Goal: Ask a question

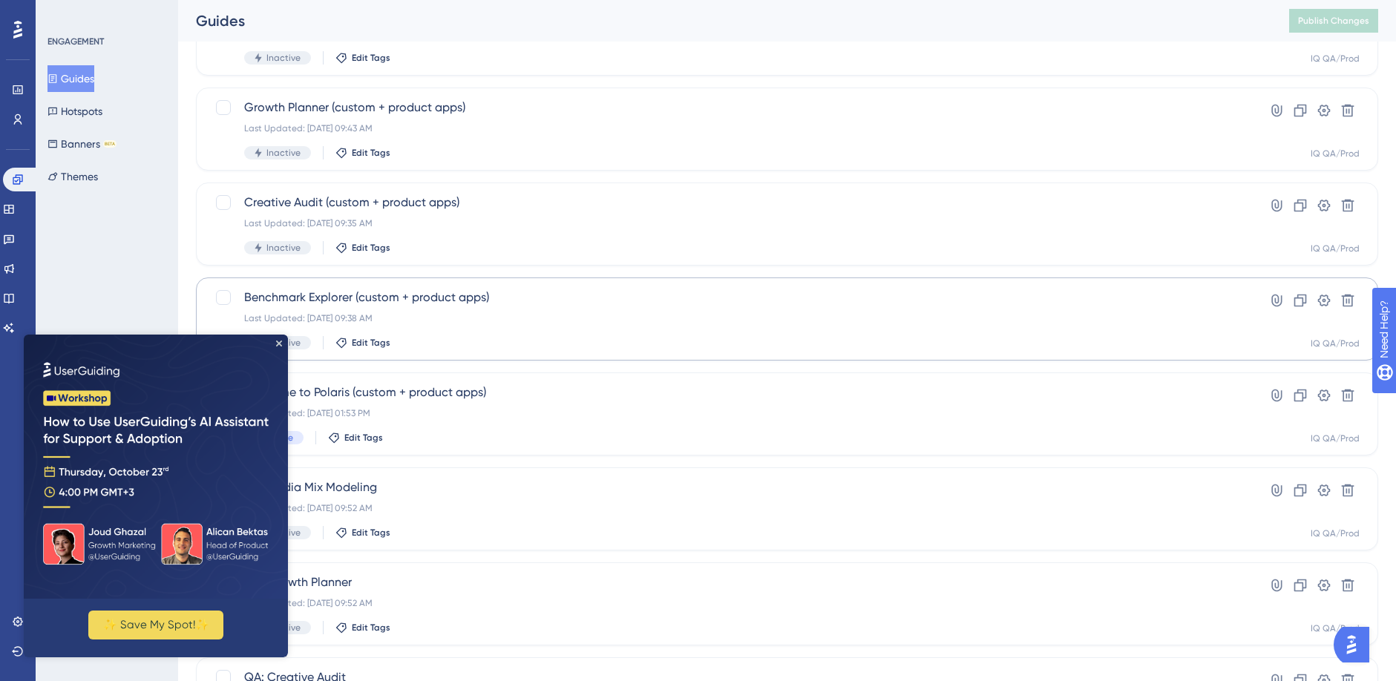
scroll to position [237, 0]
click at [280, 341] on icon "Close Preview" at bounding box center [279, 344] width 6 height 6
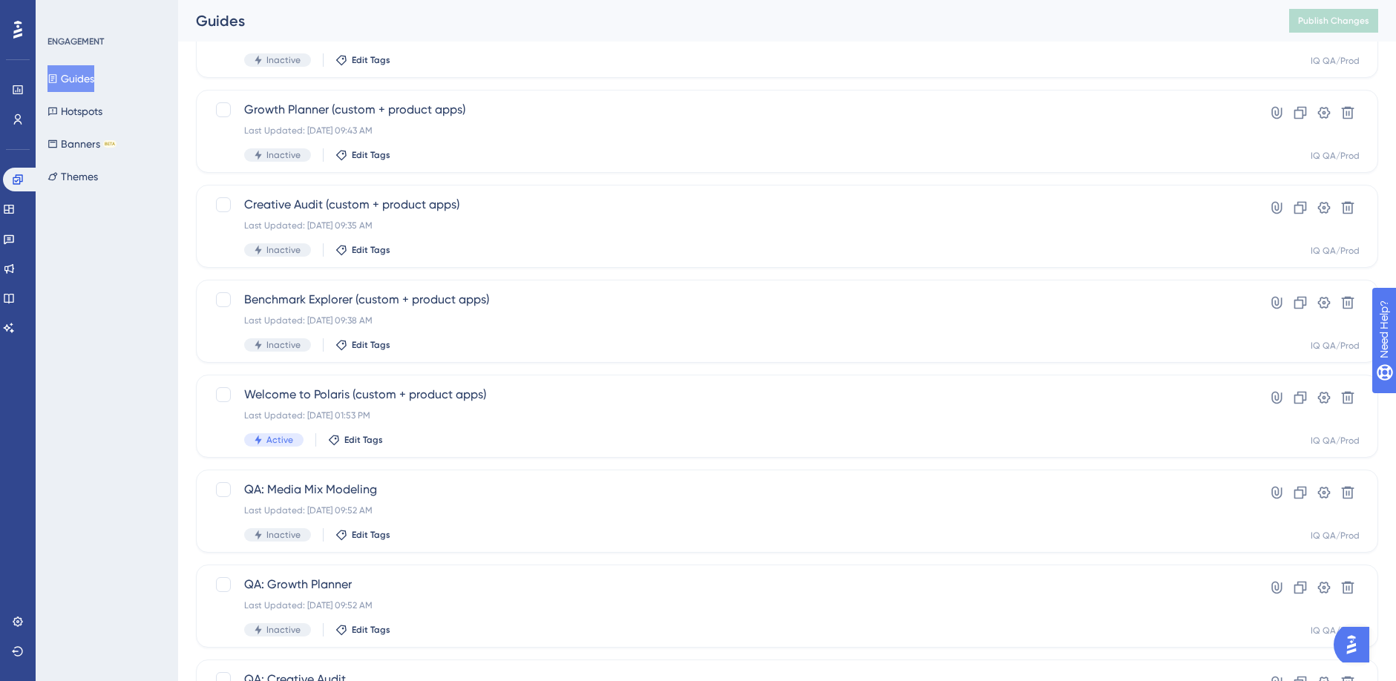
scroll to position [0, 0]
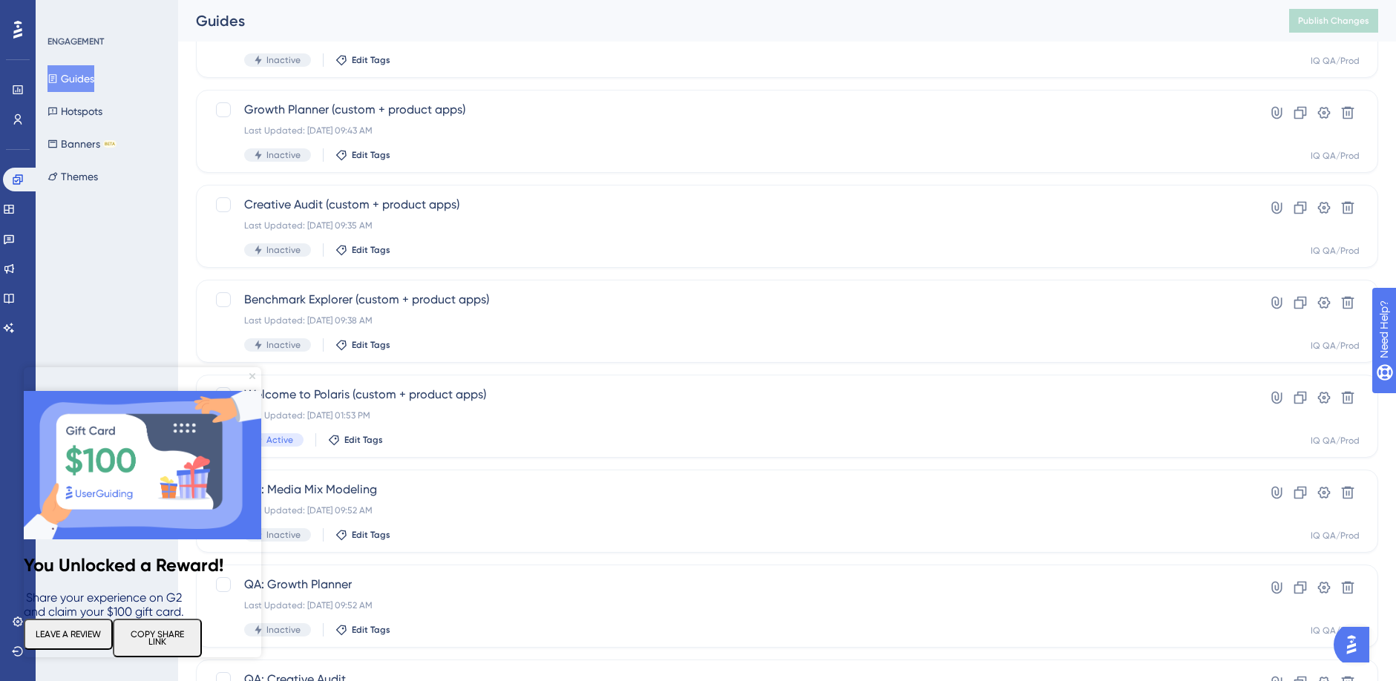
click at [254, 373] on icon "Close Preview" at bounding box center [252, 376] width 6 height 6
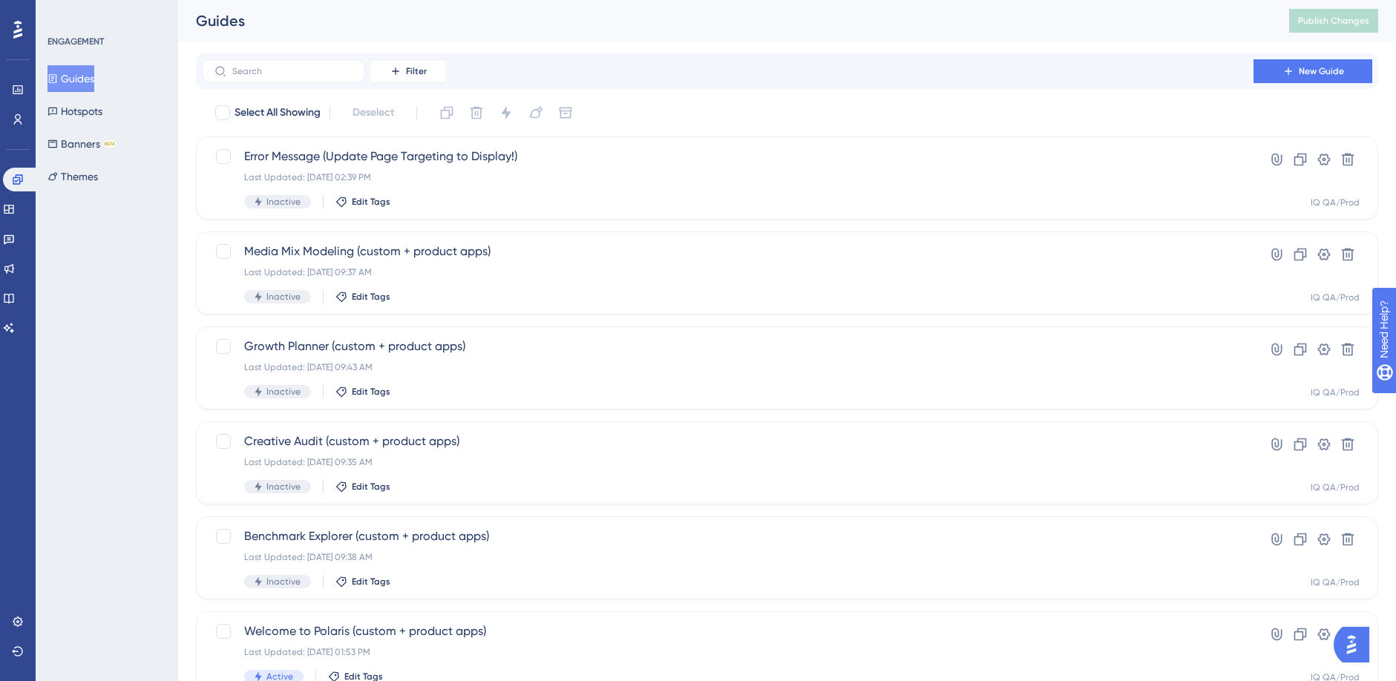
click at [1362, 639] on img "Open AI Assistant Launcher" at bounding box center [1351, 645] width 27 height 27
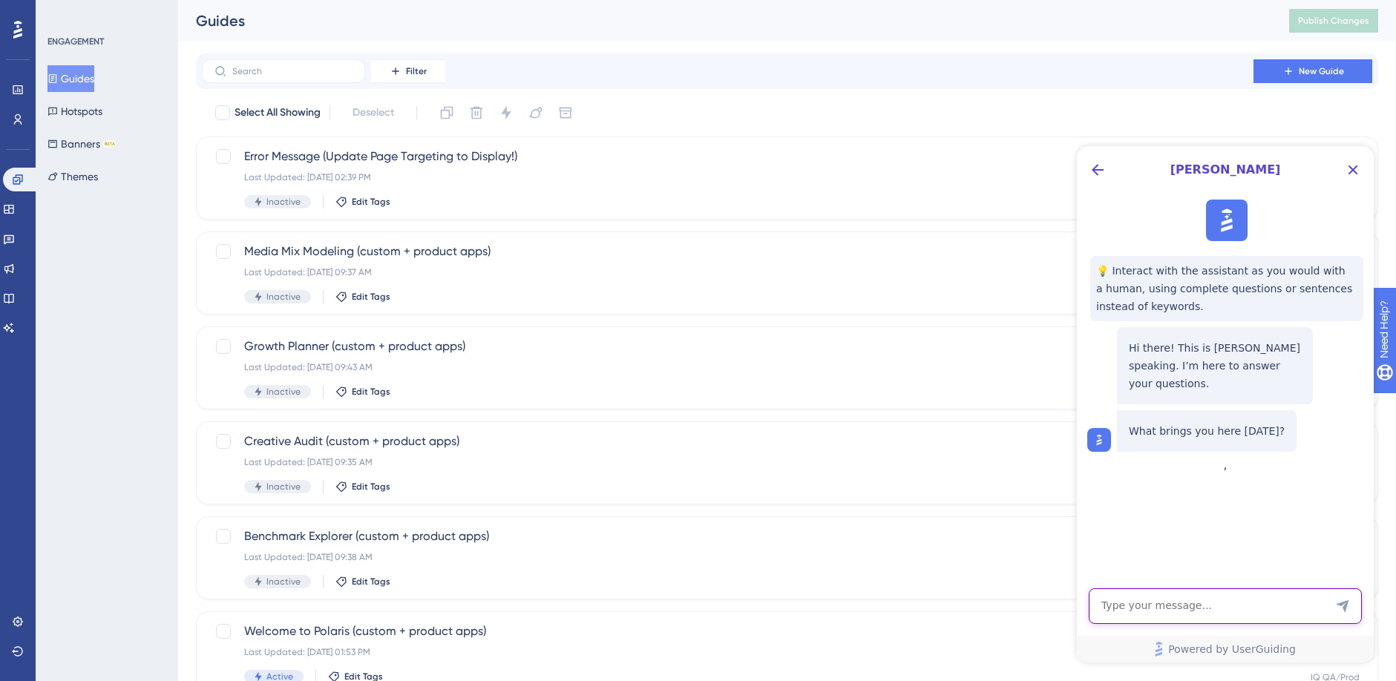
click at [1185, 604] on textarea "AI Assistant Text Input" at bounding box center [1225, 606] width 273 height 36
type textarea "how to build an onboarding template?"
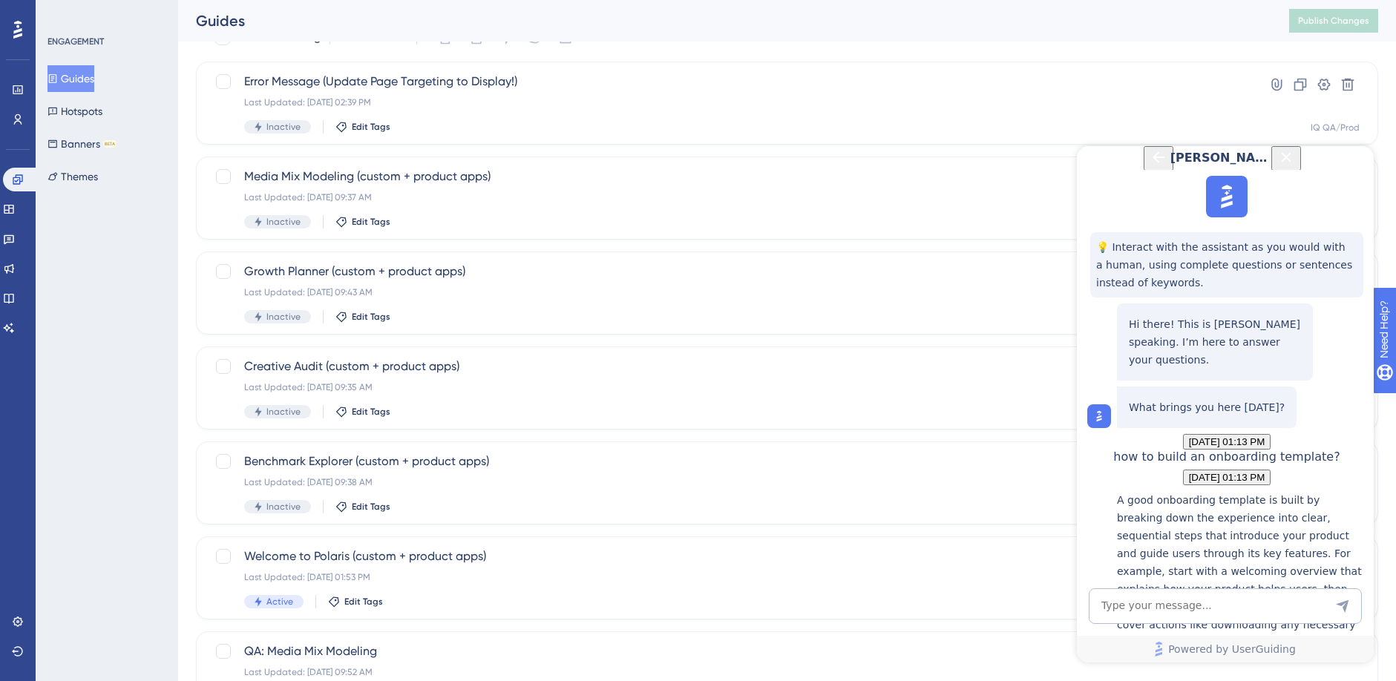
scroll to position [59, 0]
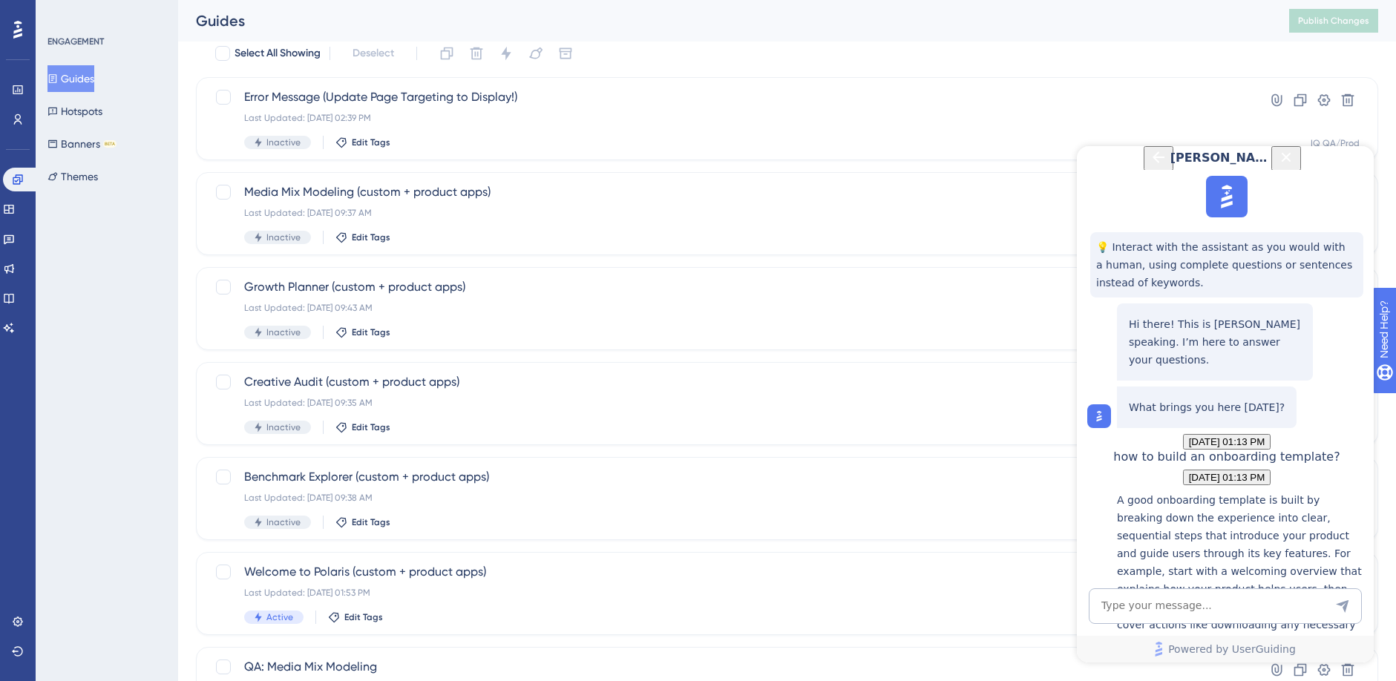
click at [1126, 611] on textarea "AI Assistant Text Input" at bounding box center [1225, 606] width 273 height 36
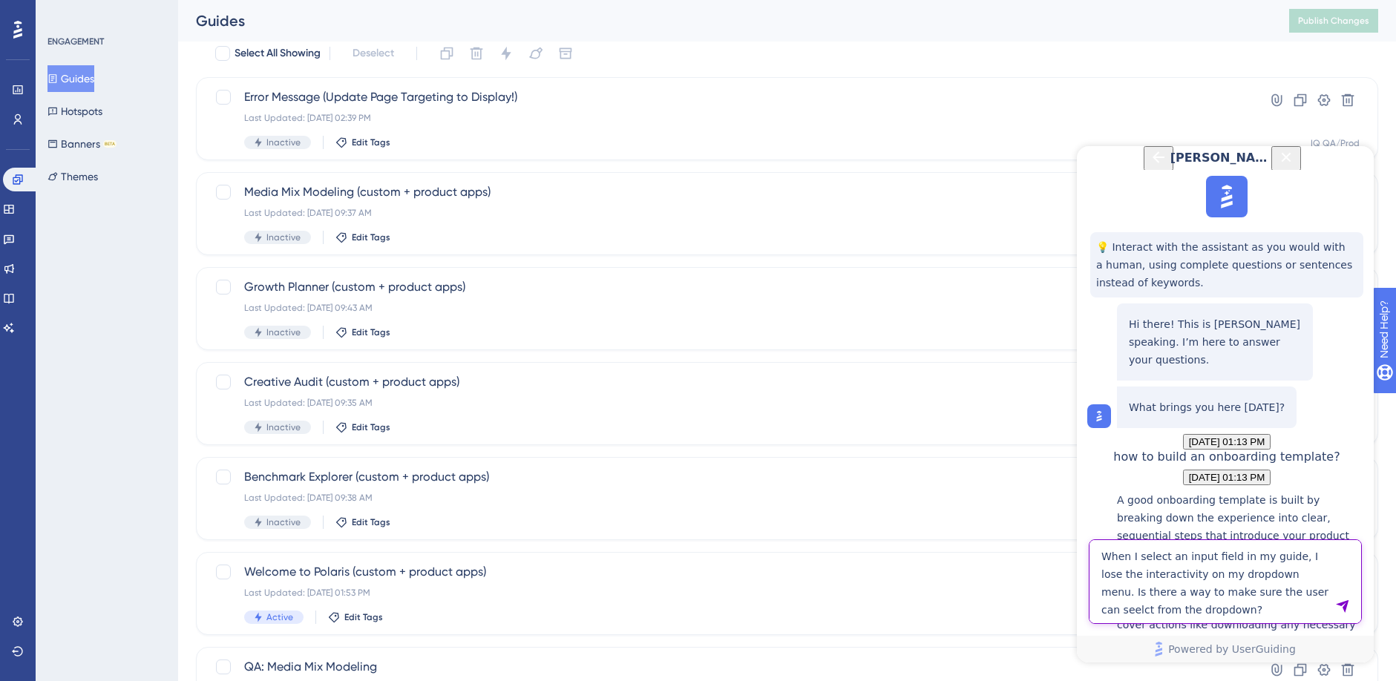
type textarea "When I select an input field in my guide, I lose the interactivity on my dropdo…"
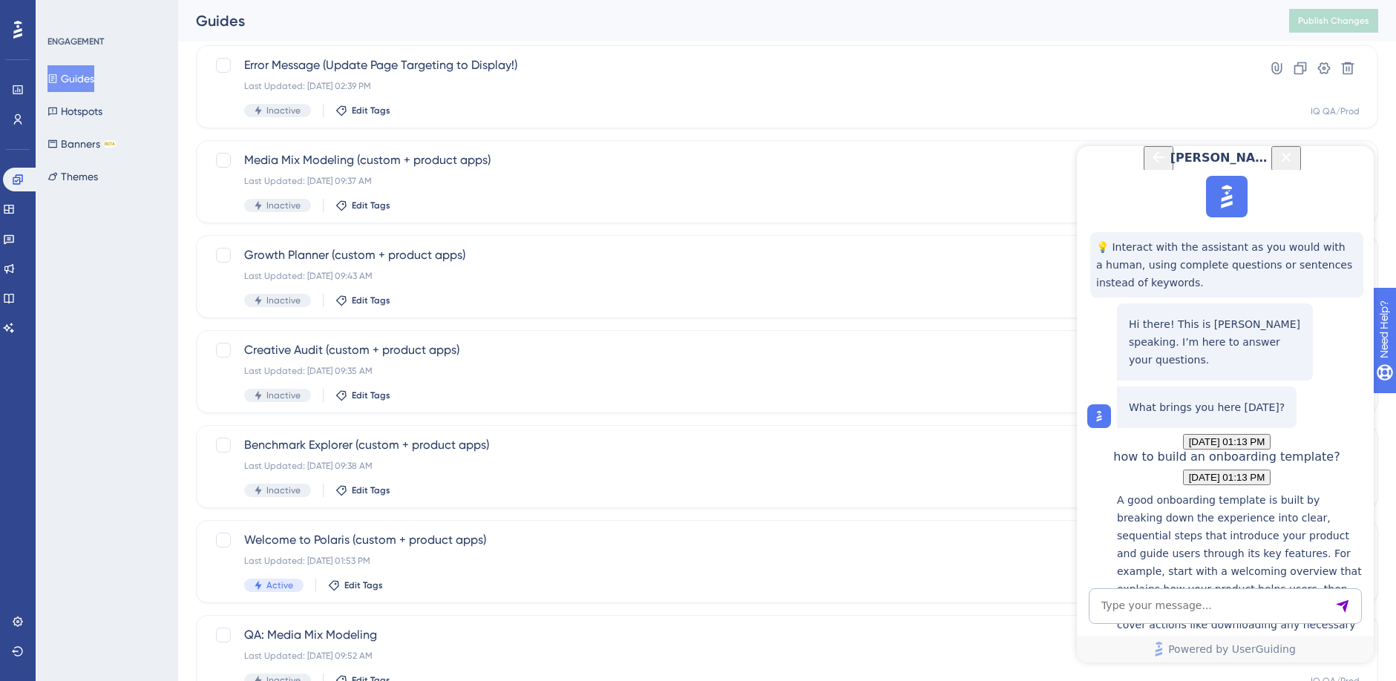
scroll to position [911, 0]
drag, startPoint x: 1260, startPoint y: 473, endPoint x: 1111, endPoint y: 255, distance: 264.3
copy p "Yes. To fix this issue, you can configure your guide to allow interaction with …"
